Goal: Find specific page/section: Find specific page/section

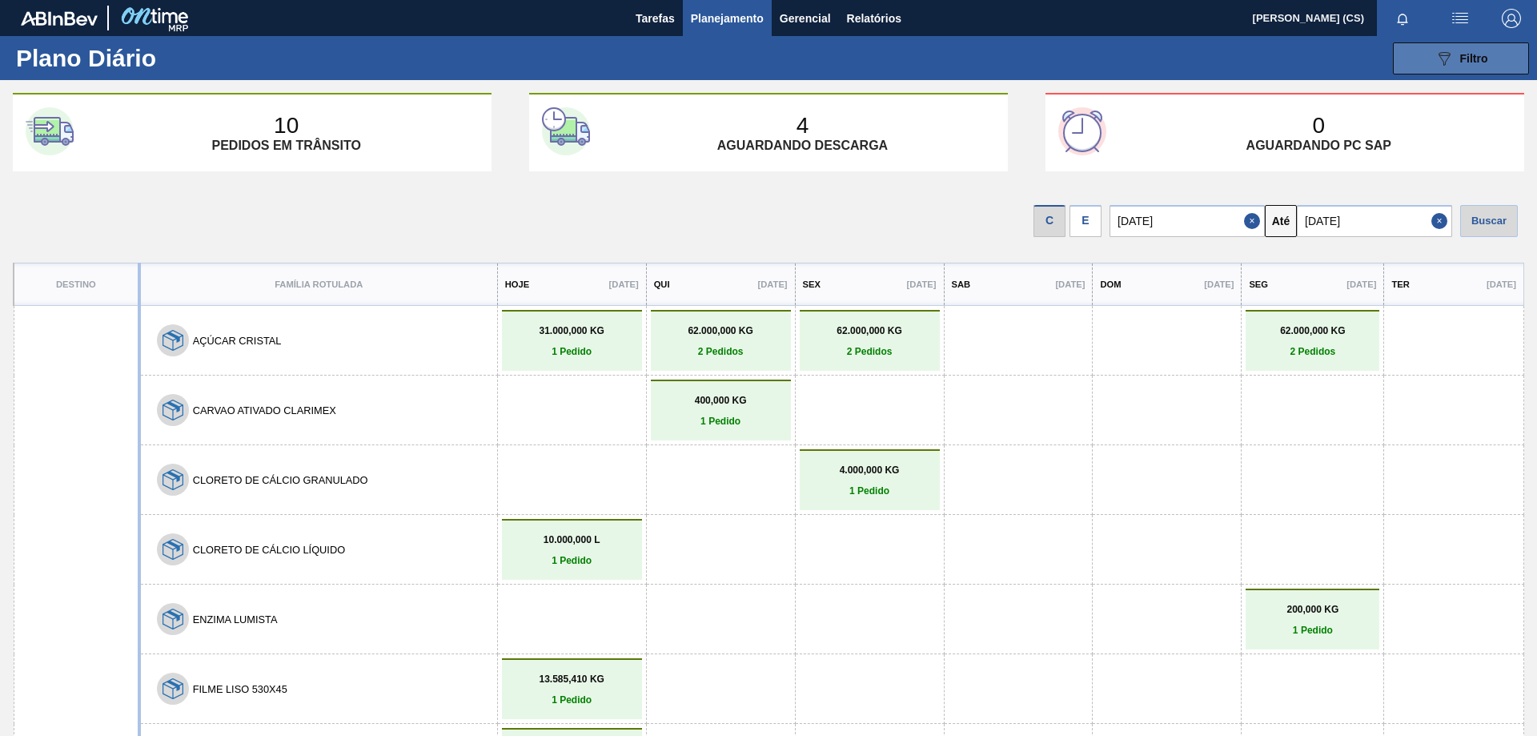
click at [1434, 51] on icon "089F7B8B-B2A5-4AFE-B5C0-19BA573D28AC" at bounding box center [1443, 58] width 19 height 19
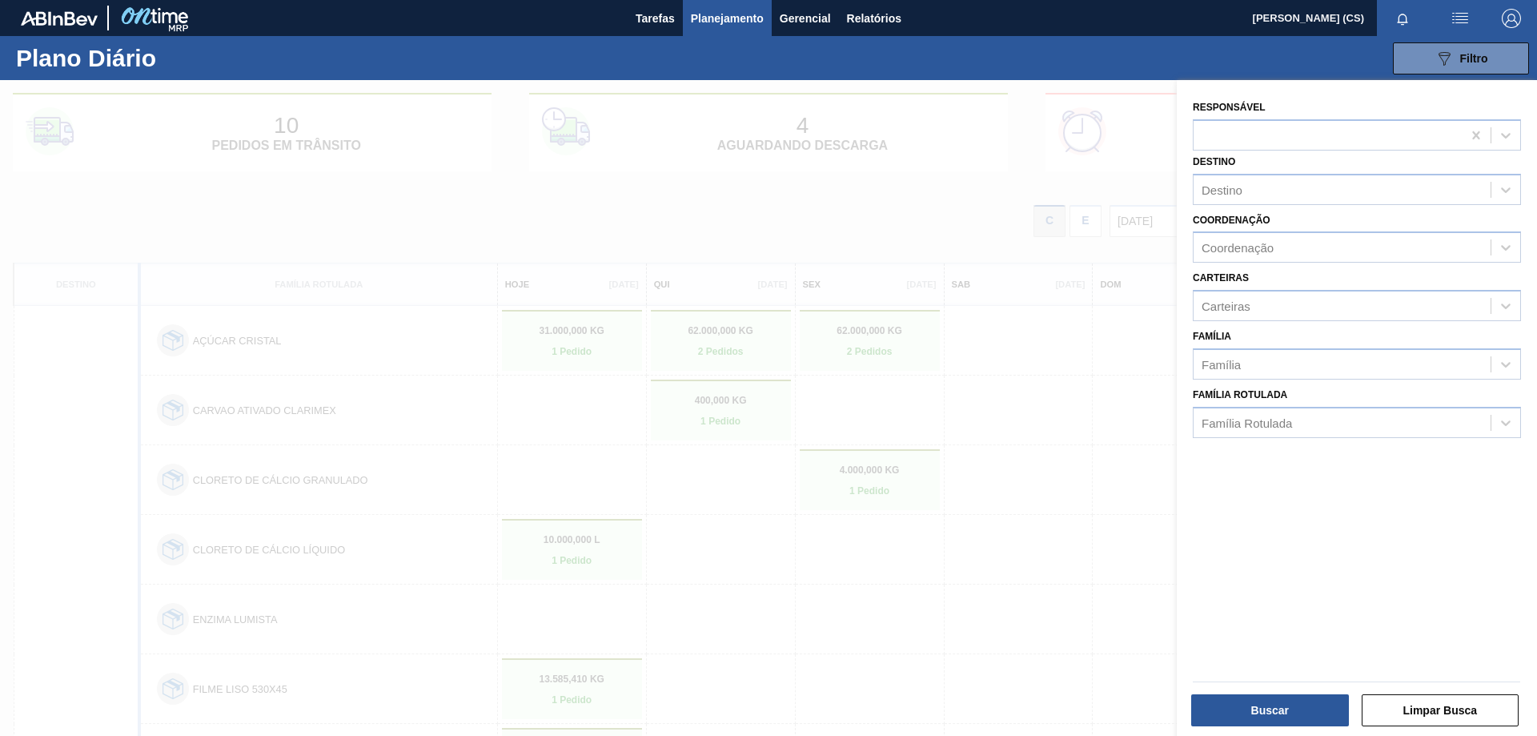
click at [1253, 29] on span "[PERSON_NAME] (CS)" at bounding box center [1308, 18] width 111 height 36
click at [1384, 709] on button "Limpar Busca" at bounding box center [1441, 710] width 158 height 32
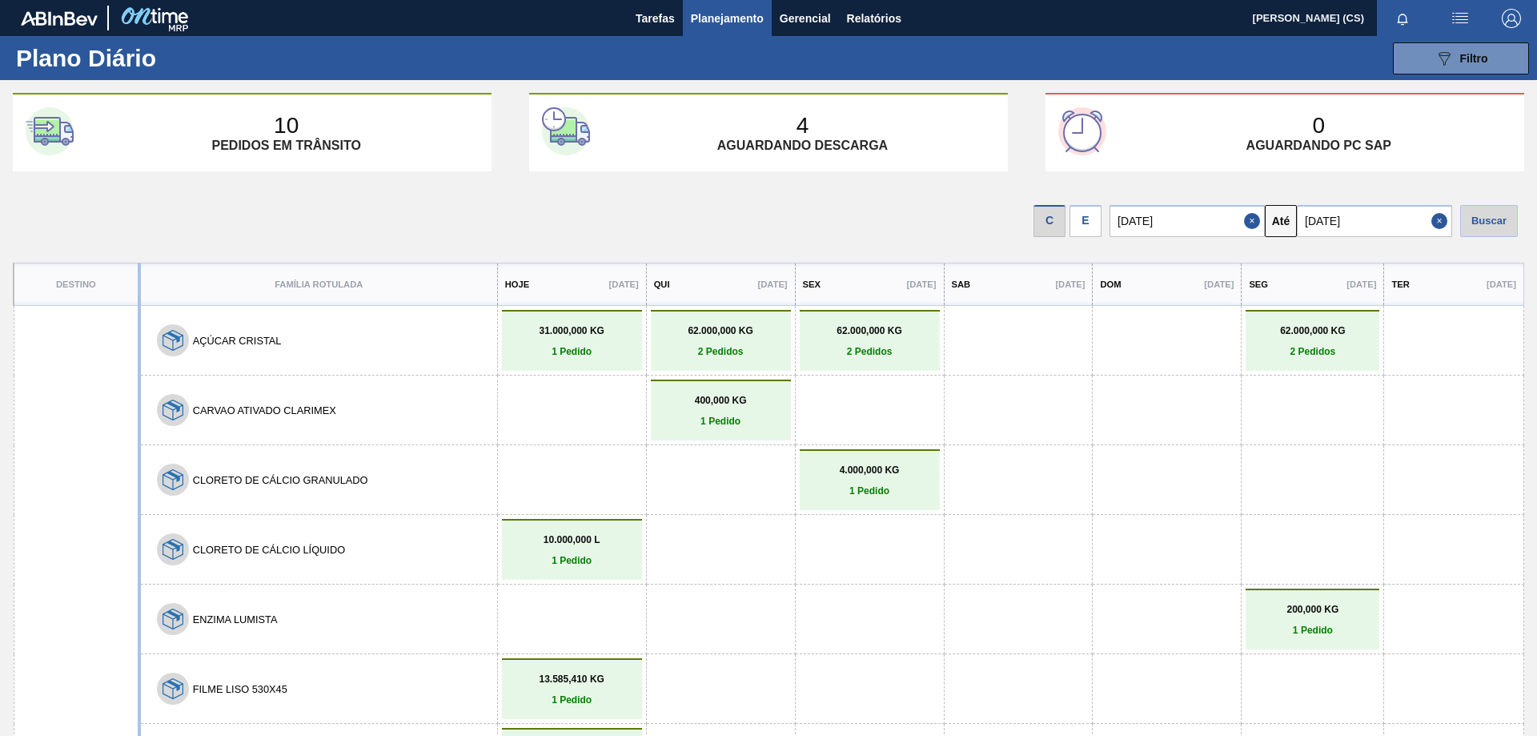
click at [718, 19] on span "Planejamento" at bounding box center [727, 18] width 73 height 19
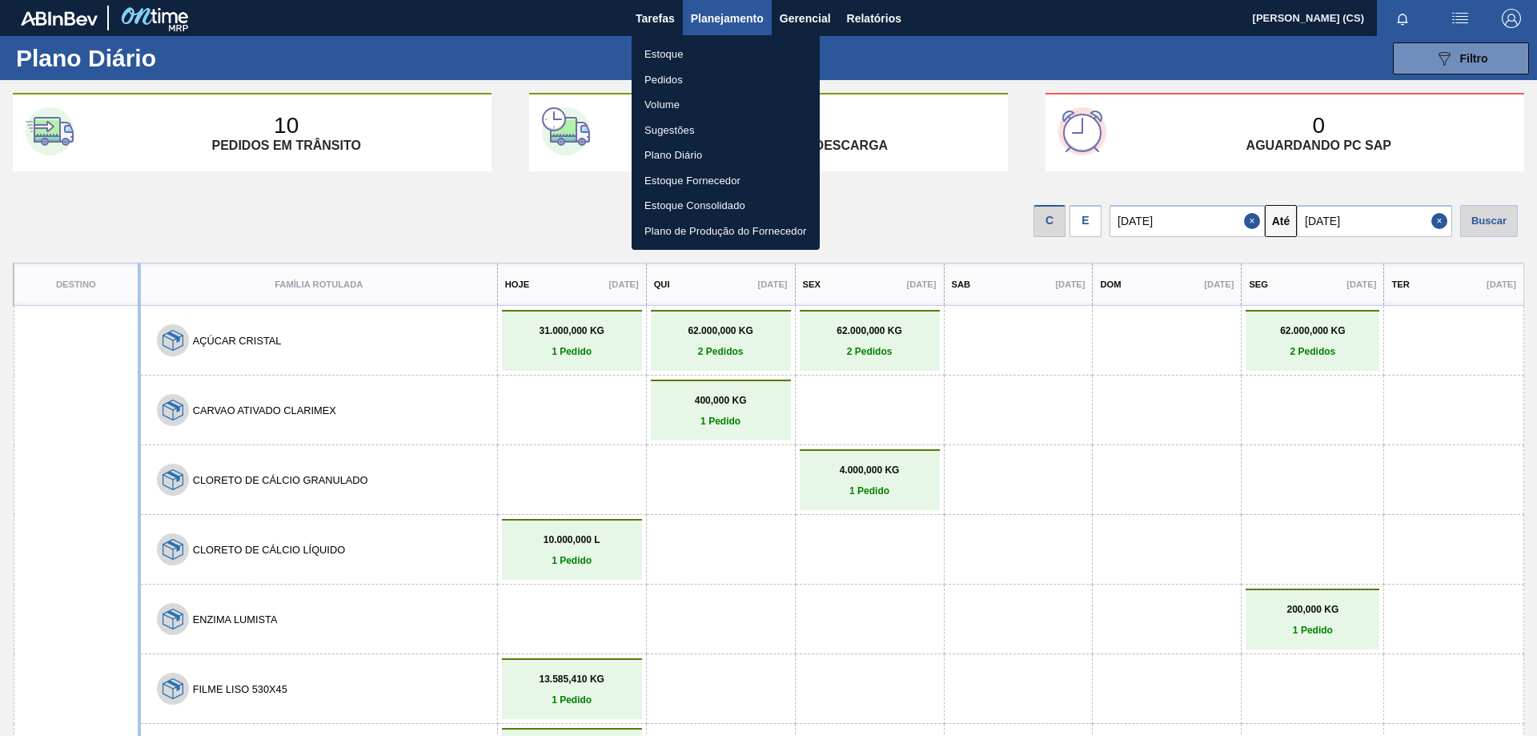
click at [669, 53] on li "Estoque" at bounding box center [726, 55] width 188 height 26
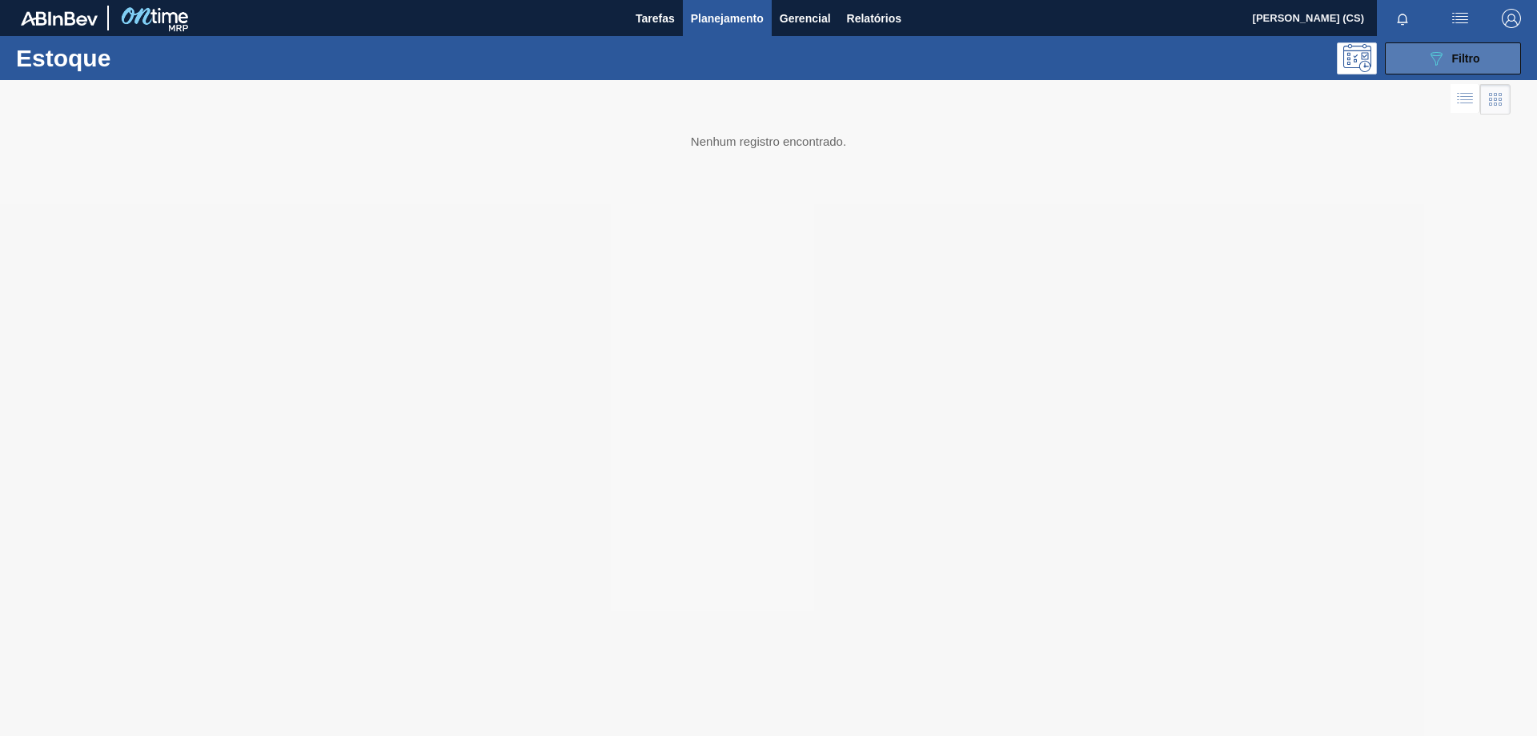
click at [1428, 58] on icon "089F7B8B-B2A5-4AFE-B5C0-19BA573D28AC" at bounding box center [1435, 58] width 19 height 19
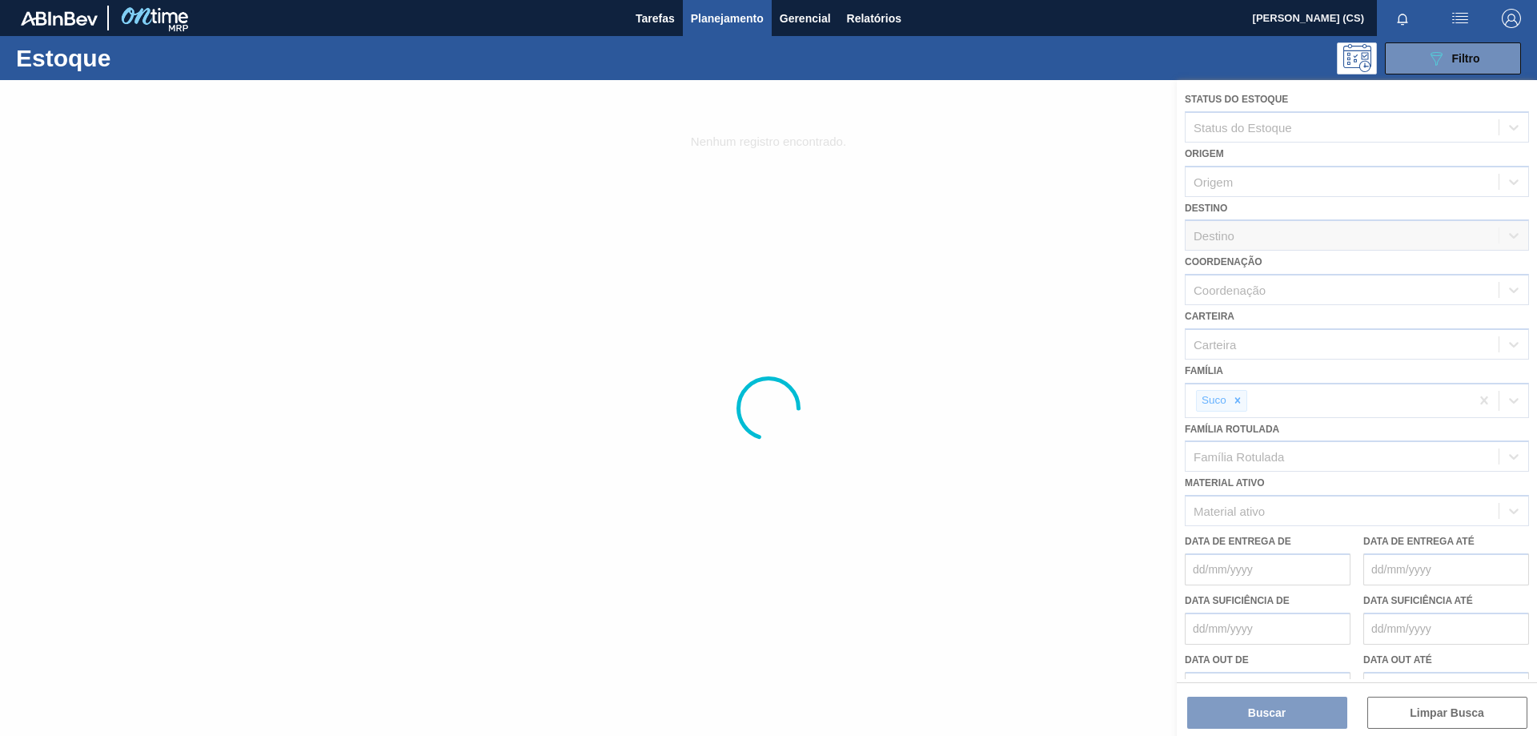
click at [1237, 405] on div at bounding box center [768, 408] width 1537 height 656
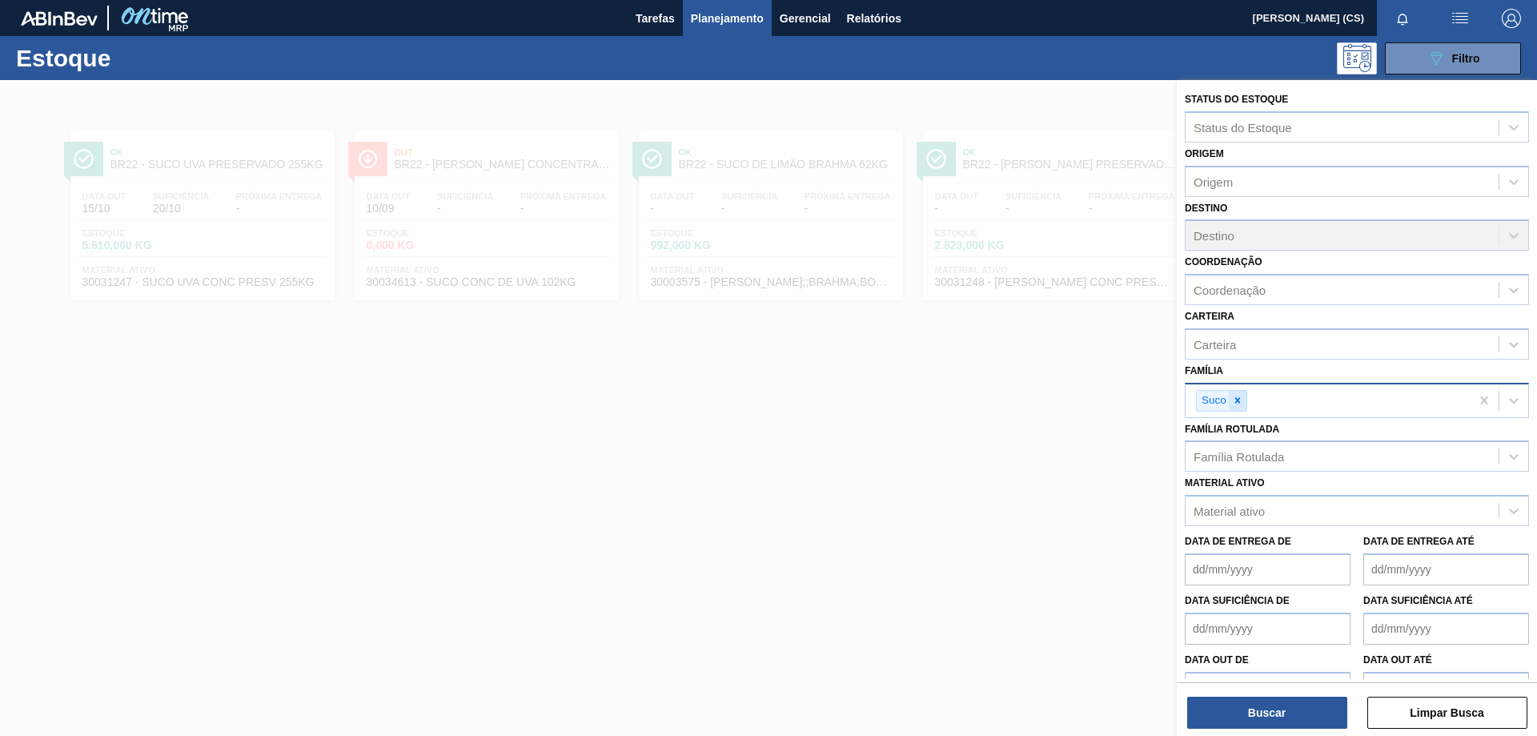
click at [1244, 407] on div at bounding box center [1238, 401] width 18 height 20
click at [1236, 402] on icon at bounding box center [1237, 401] width 6 height 6
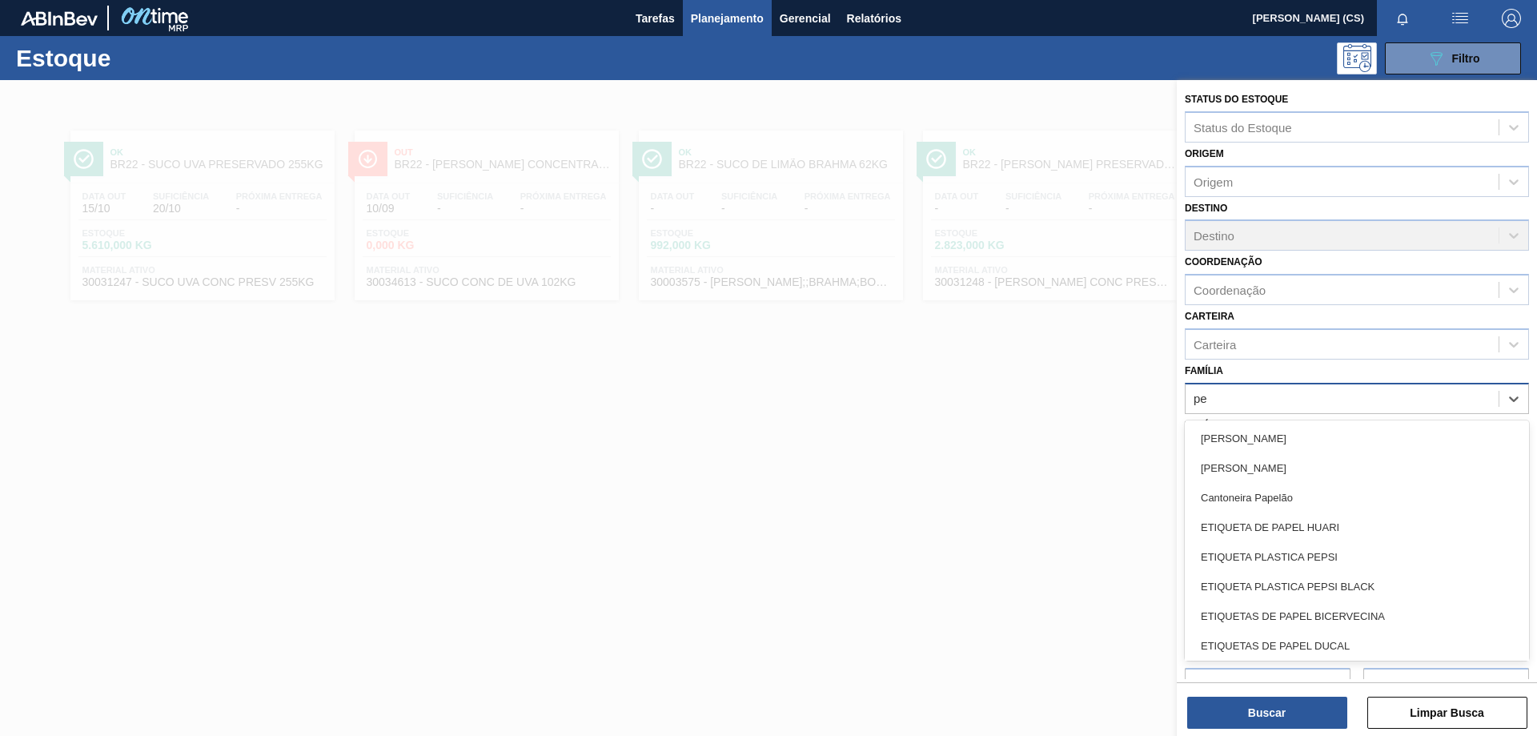
type input "pep"
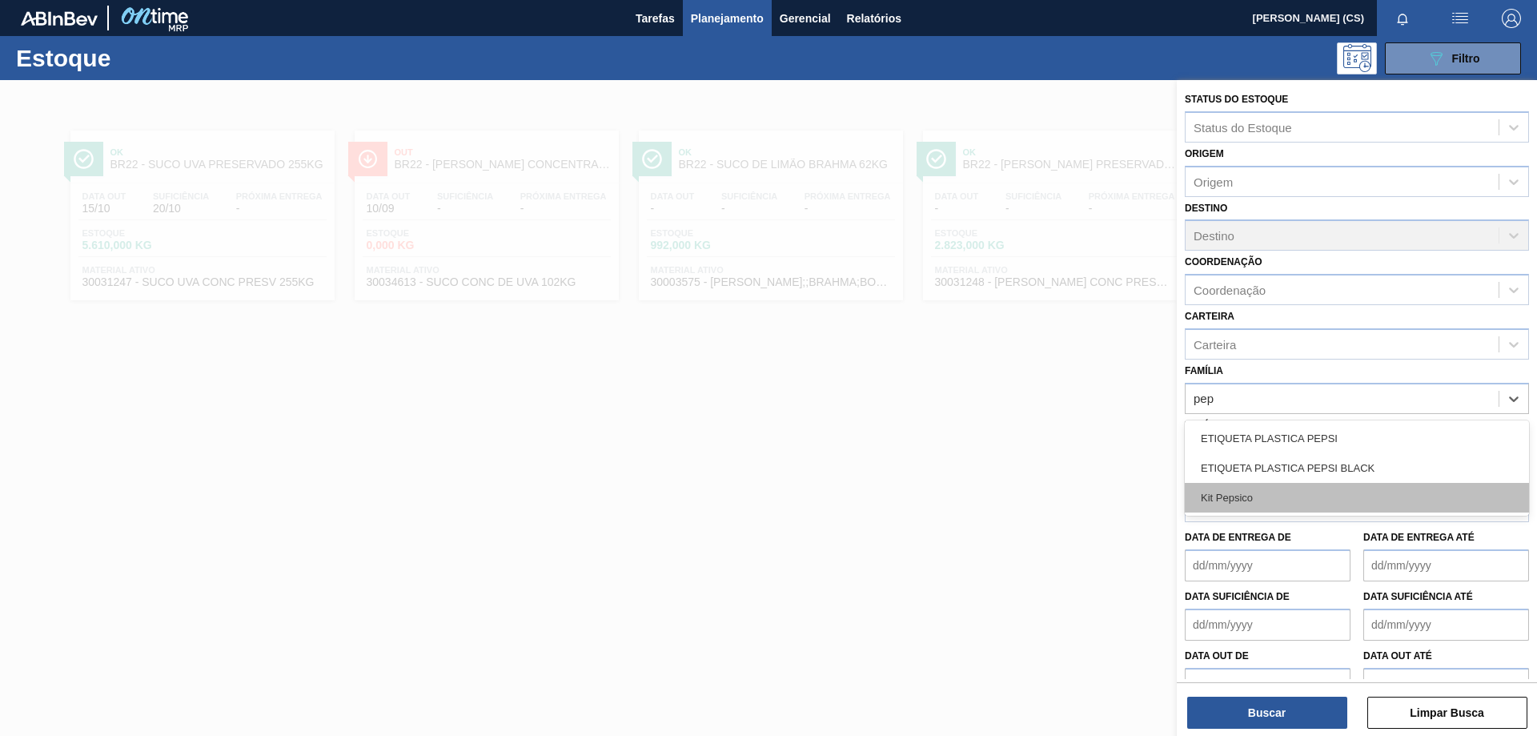
click at [1245, 493] on div "Kit Pepsico" at bounding box center [1357, 498] width 344 height 30
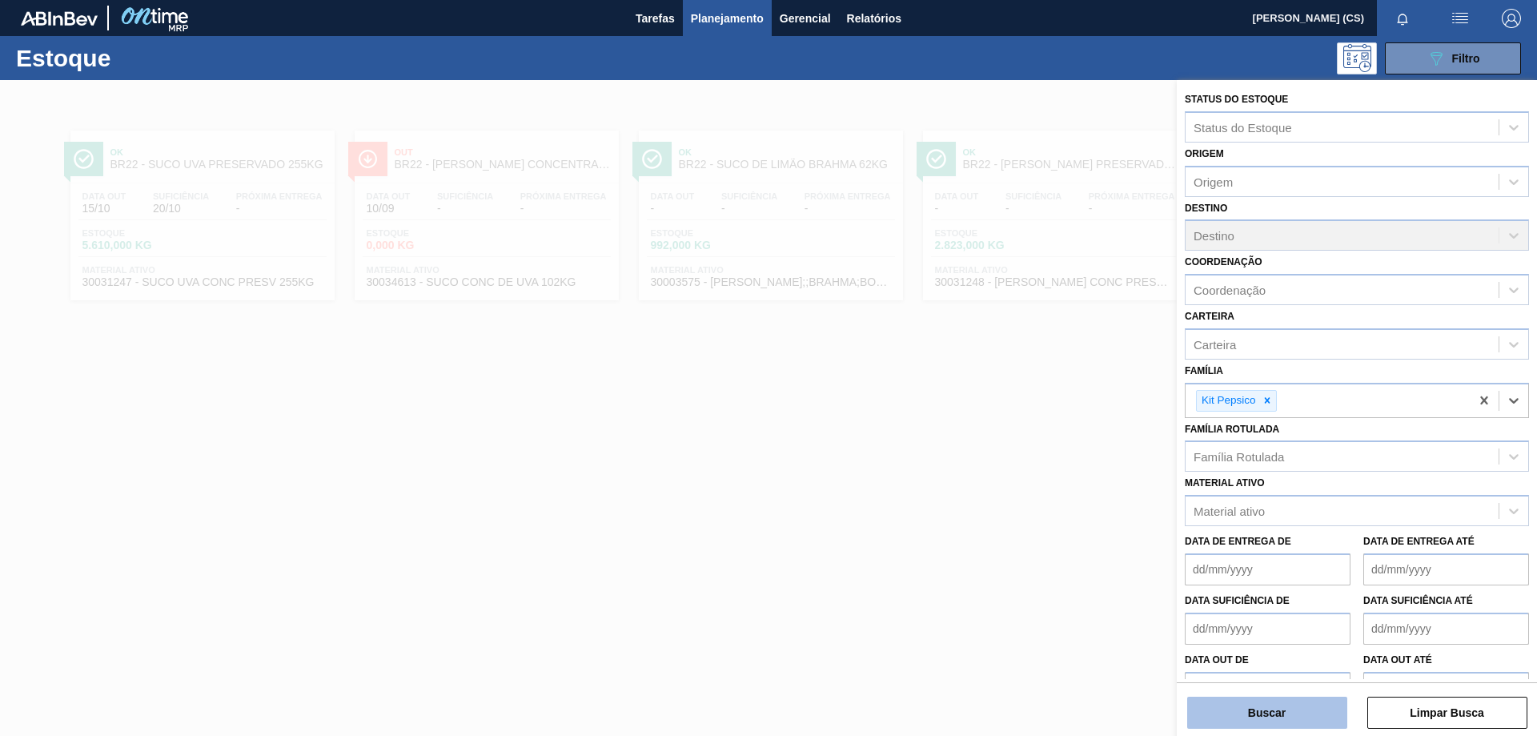
click at [1285, 715] on button "Buscar" at bounding box center [1267, 712] width 160 height 32
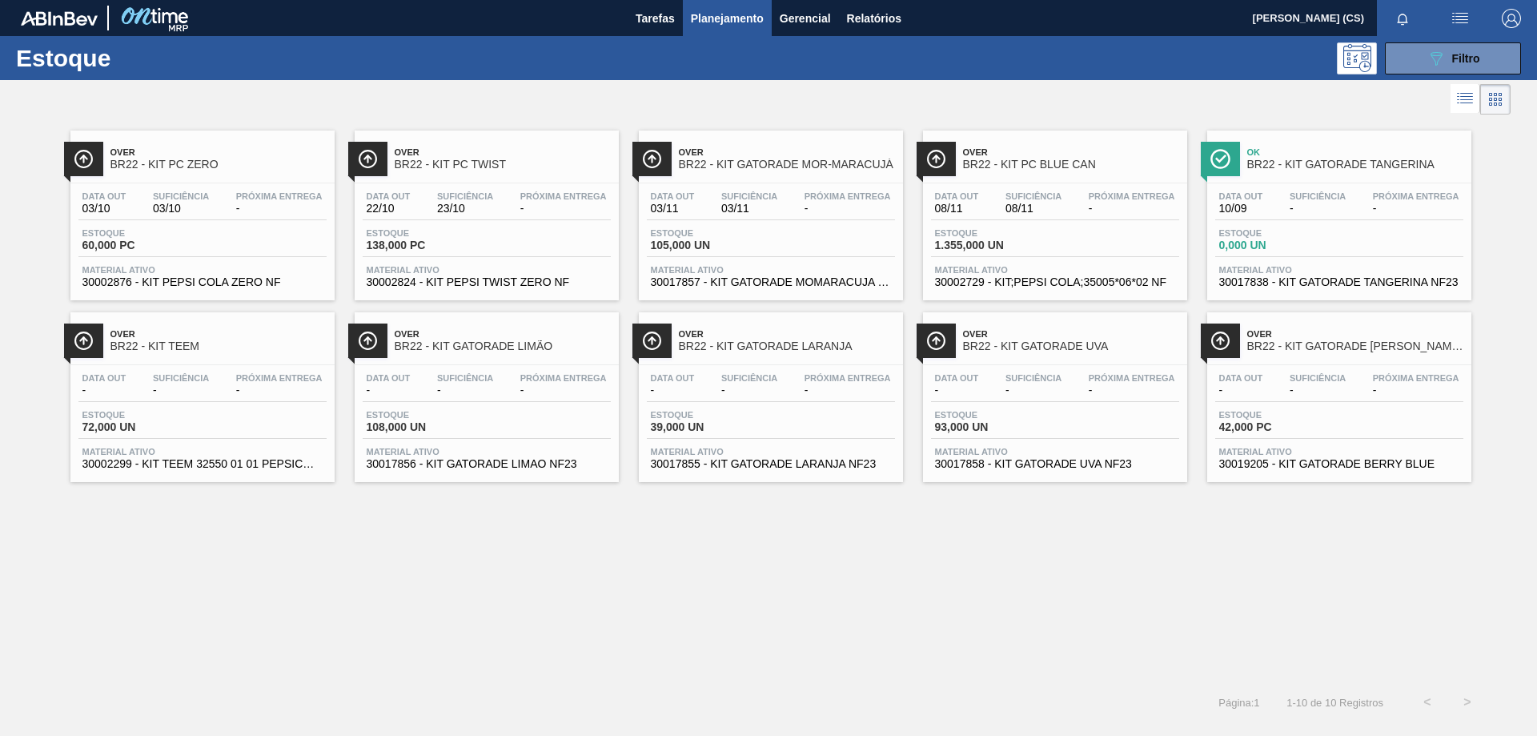
click at [1327, 347] on span "BR22 - KIT GATORADE [PERSON_NAME] BLUE" at bounding box center [1355, 346] width 216 height 12
